Goal: Task Accomplishment & Management: Use online tool/utility

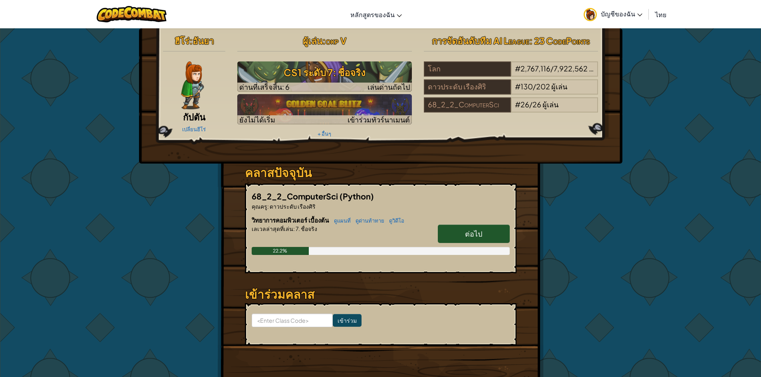
click at [469, 228] on link "ต่อไป" at bounding box center [474, 234] width 72 height 18
select select "th"
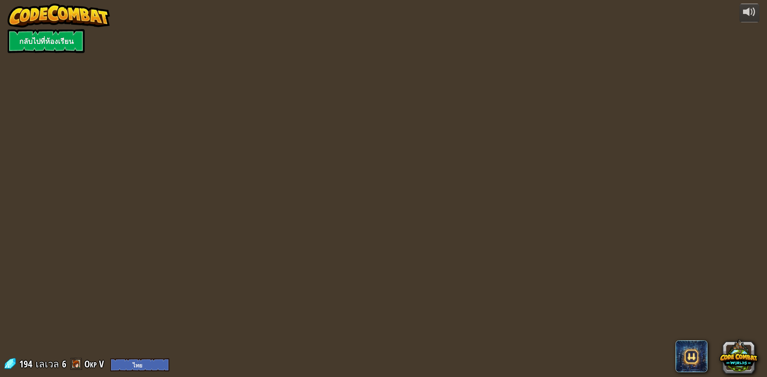
select select "th"
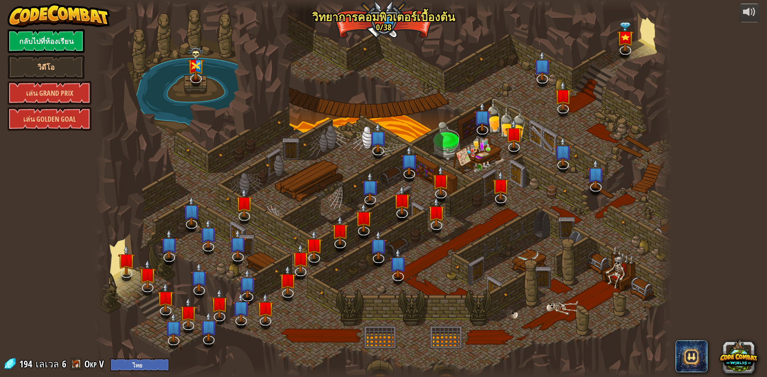
select select "th"
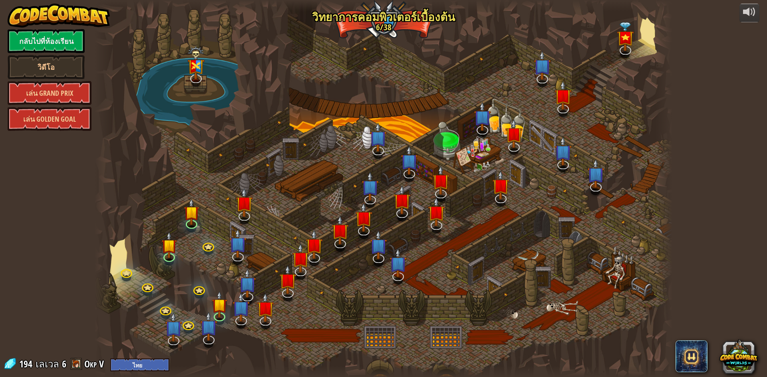
select select "th"
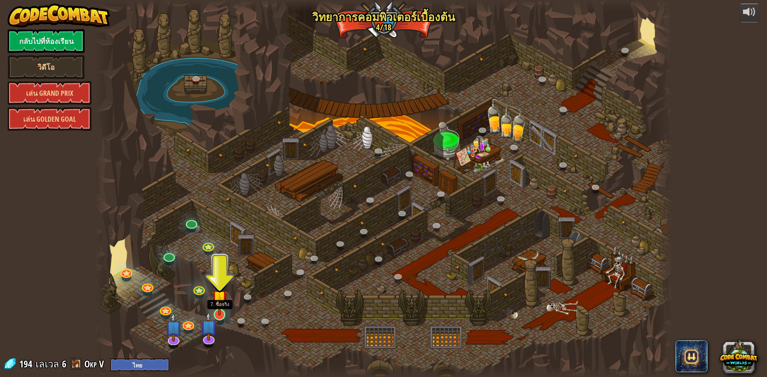
click at [218, 312] on img at bounding box center [220, 298] width 16 height 36
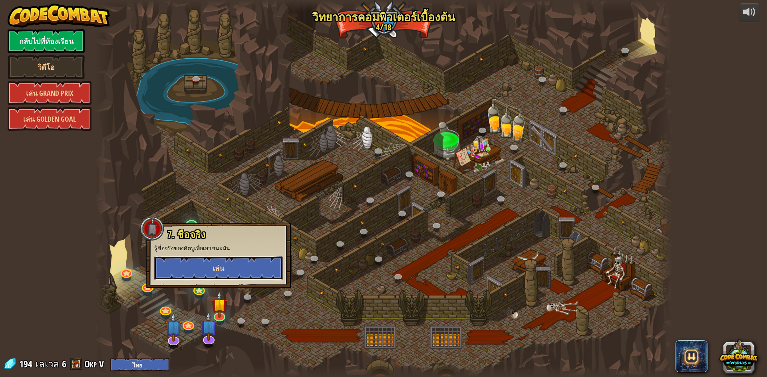
click at [236, 273] on button "เล่น" at bounding box center [218, 268] width 129 height 24
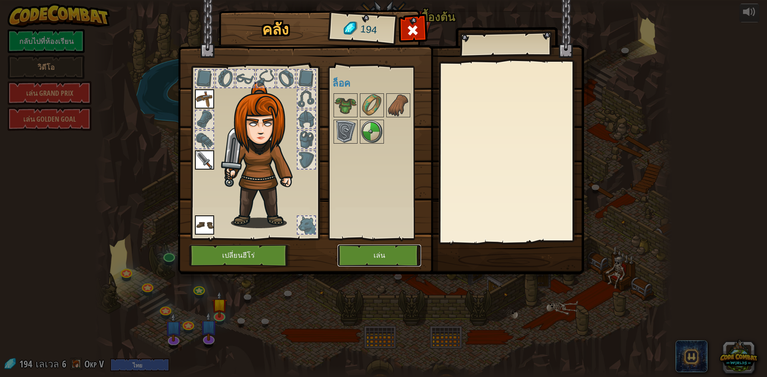
click at [415, 260] on button "เล่น" at bounding box center [378, 256] width 83 height 22
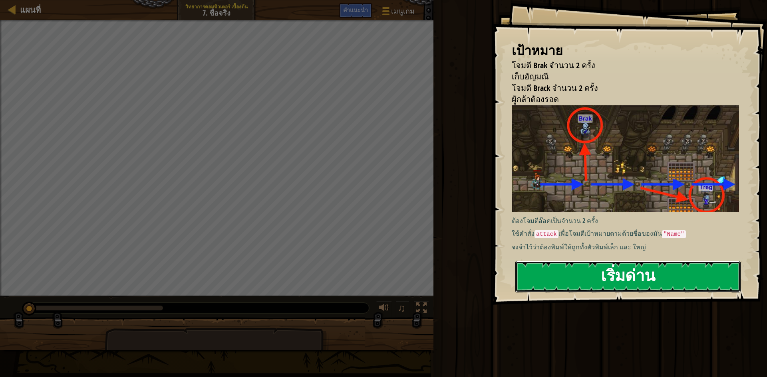
click at [545, 263] on button "เริ่มด่าน" at bounding box center [627, 277] width 225 height 32
